Goal: Navigation & Orientation: Find specific page/section

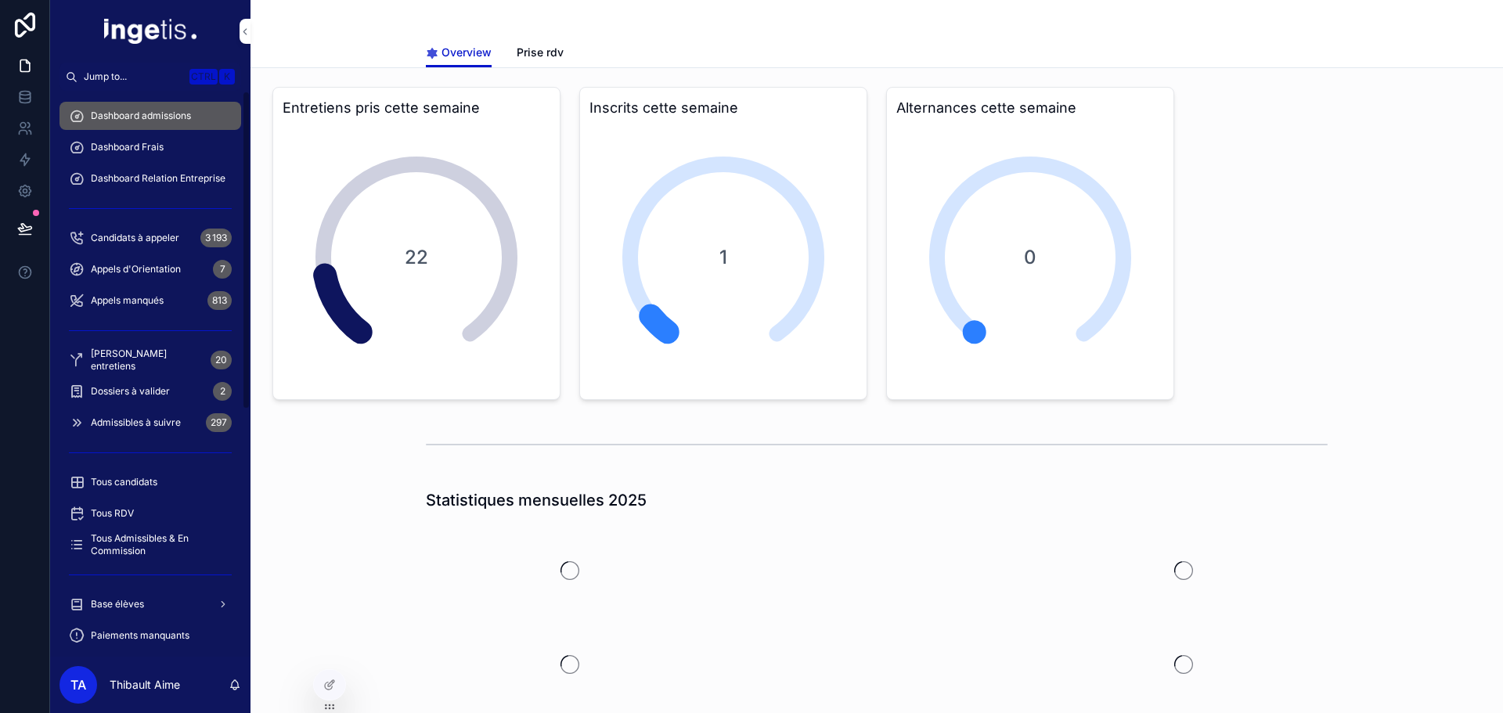
click at [164, 150] on div "Dashboard Frais" at bounding box center [150, 147] width 163 height 25
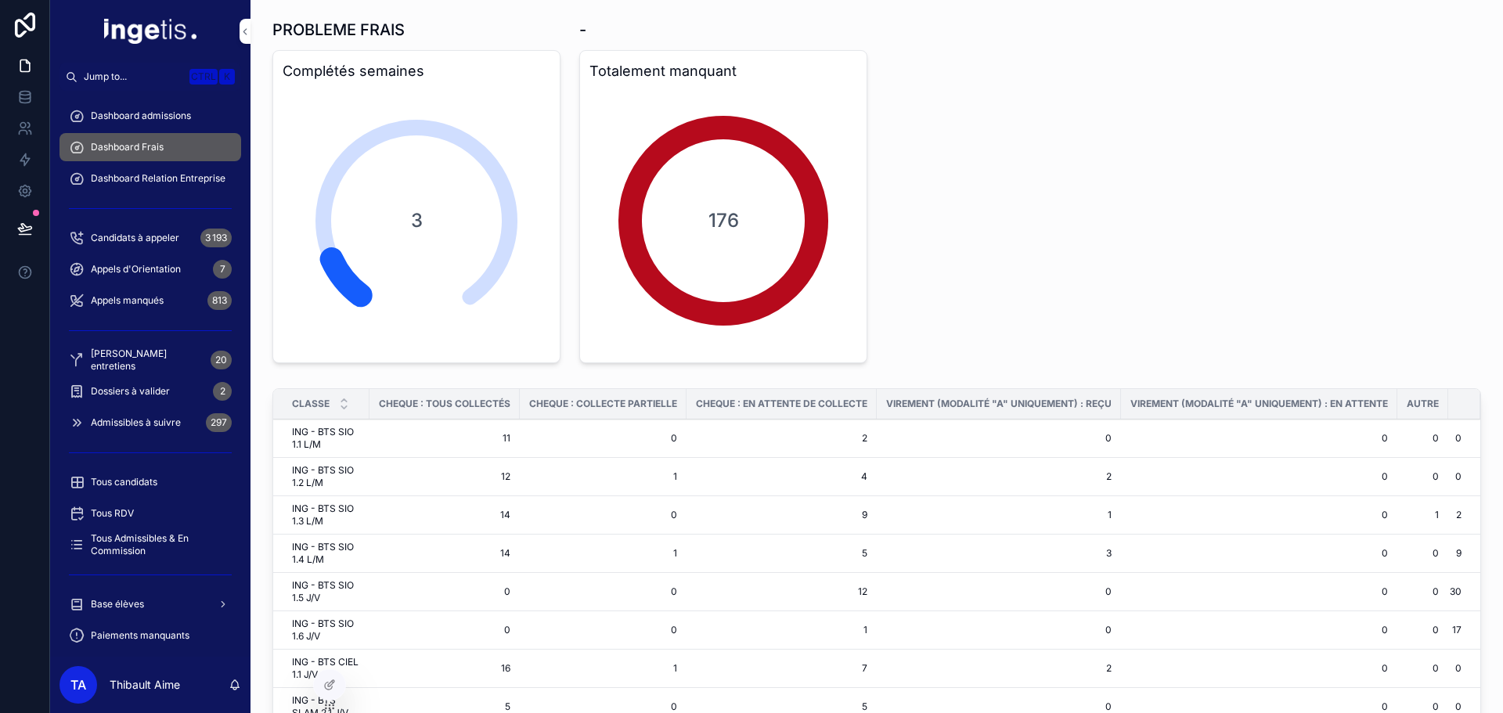
click at [163, 179] on span "Dashboard Relation Entreprise" at bounding box center [158, 178] width 135 height 13
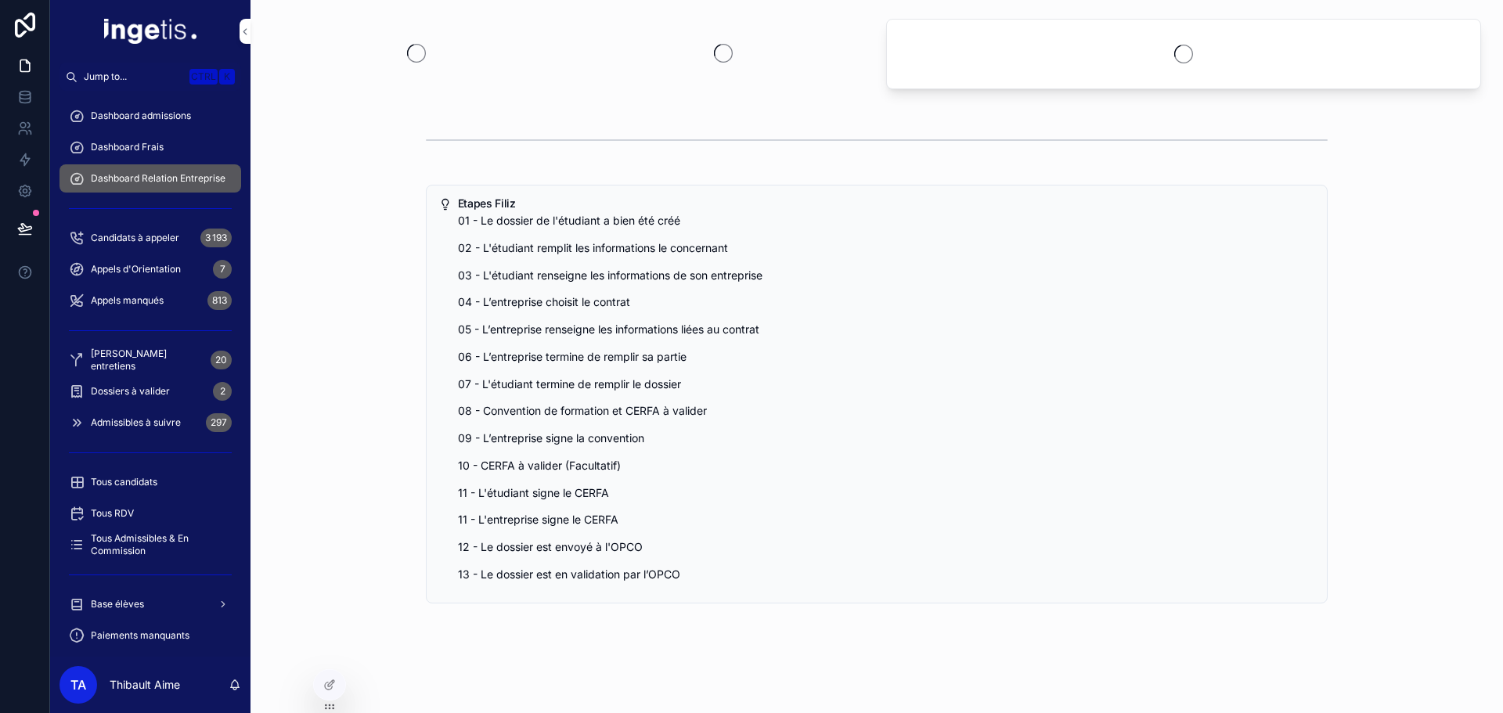
click at [163, 143] on span "Dashboard Frais" at bounding box center [127, 147] width 73 height 13
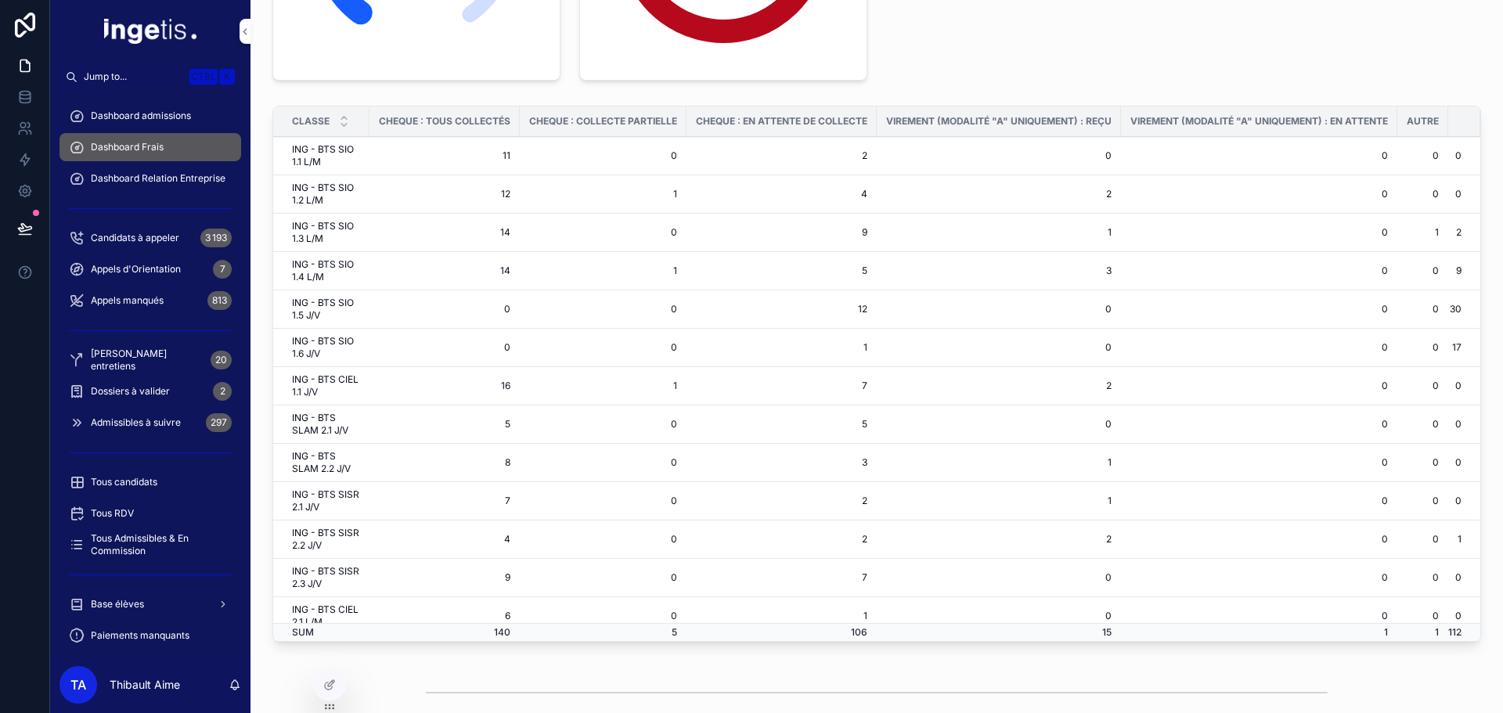
scroll to position [313, 0]
